Goal: Information Seeking & Learning: Learn about a topic

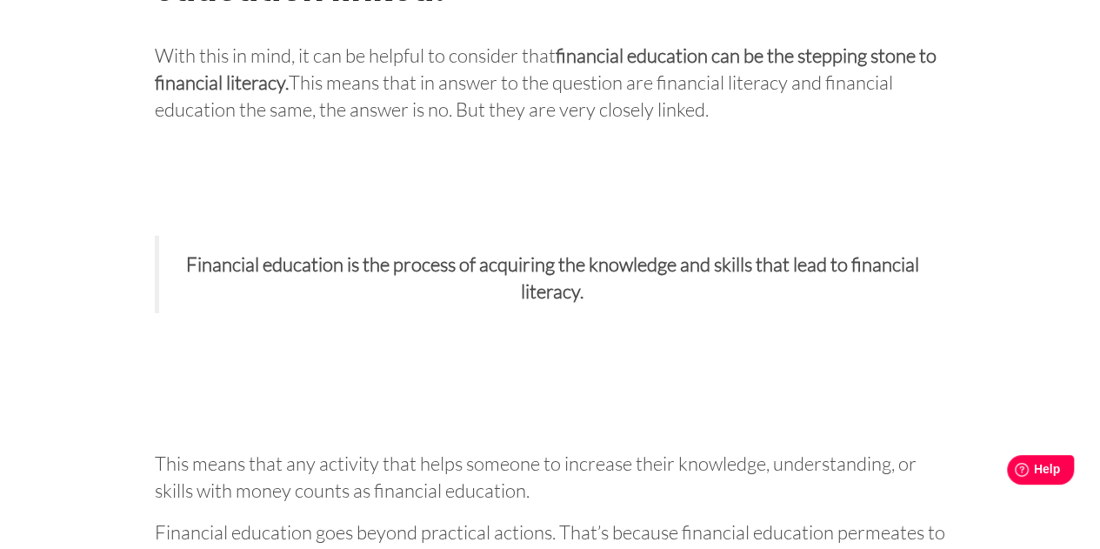
click at [293, 313] on blockquote "Financial education is the process of acquiring the knowledge and skills that l…" at bounding box center [551, 274] width 792 height 77
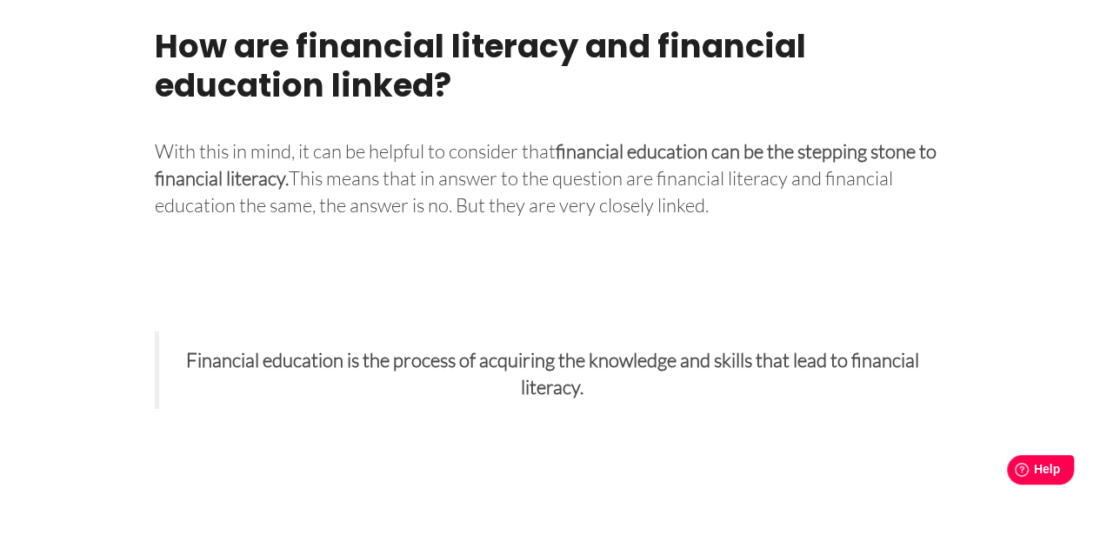
scroll to position [2680, 0]
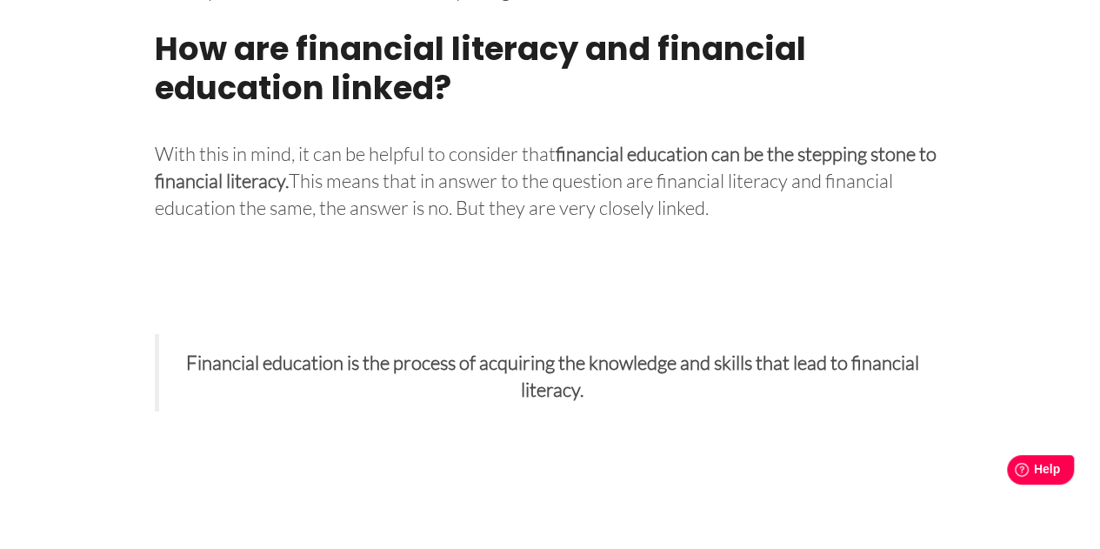
click at [298, 335] on figure "Financial education is the process of acquiring the knowledge and skills that l…" at bounding box center [551, 373] width 792 height 286
click at [253, 348] on figure "Financial education is the process of acquiring the knowledge and skills that l…" at bounding box center [551, 373] width 792 height 286
click at [294, 388] on strong "Financial education is the process of acquiring the knowledge and skills that l…" at bounding box center [552, 376] width 733 height 50
click at [581, 398] on strong "Financial education is the process of acquiring the knowledge and skills that l…" at bounding box center [552, 376] width 733 height 50
drag, startPoint x: 585, startPoint y: 425, endPoint x: 168, endPoint y: 395, distance: 418.6
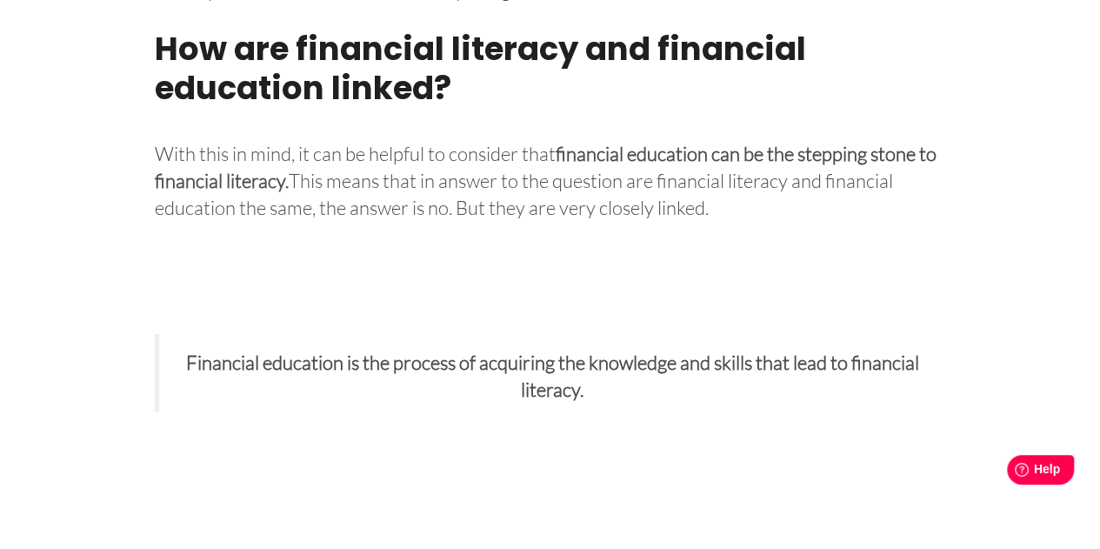
click at [168, 395] on blockquote "Financial education is the process of acquiring the knowledge and skills that l…" at bounding box center [551, 372] width 792 height 77
copy strong "Financial education is the process of acquiring the knowledge and skills that l…"
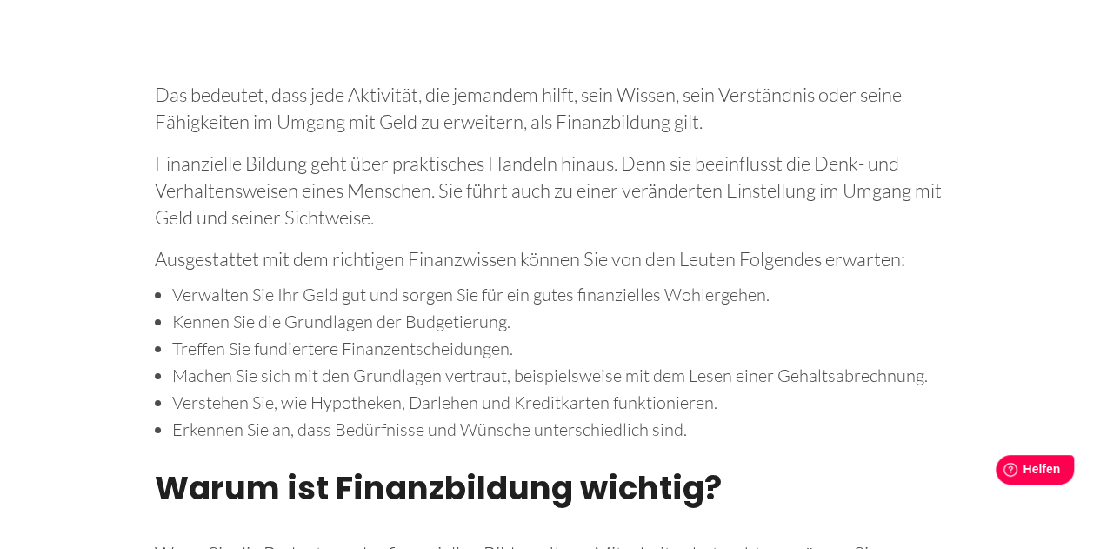
scroll to position [3154, 0]
